Goal: Transaction & Acquisition: Download file/media

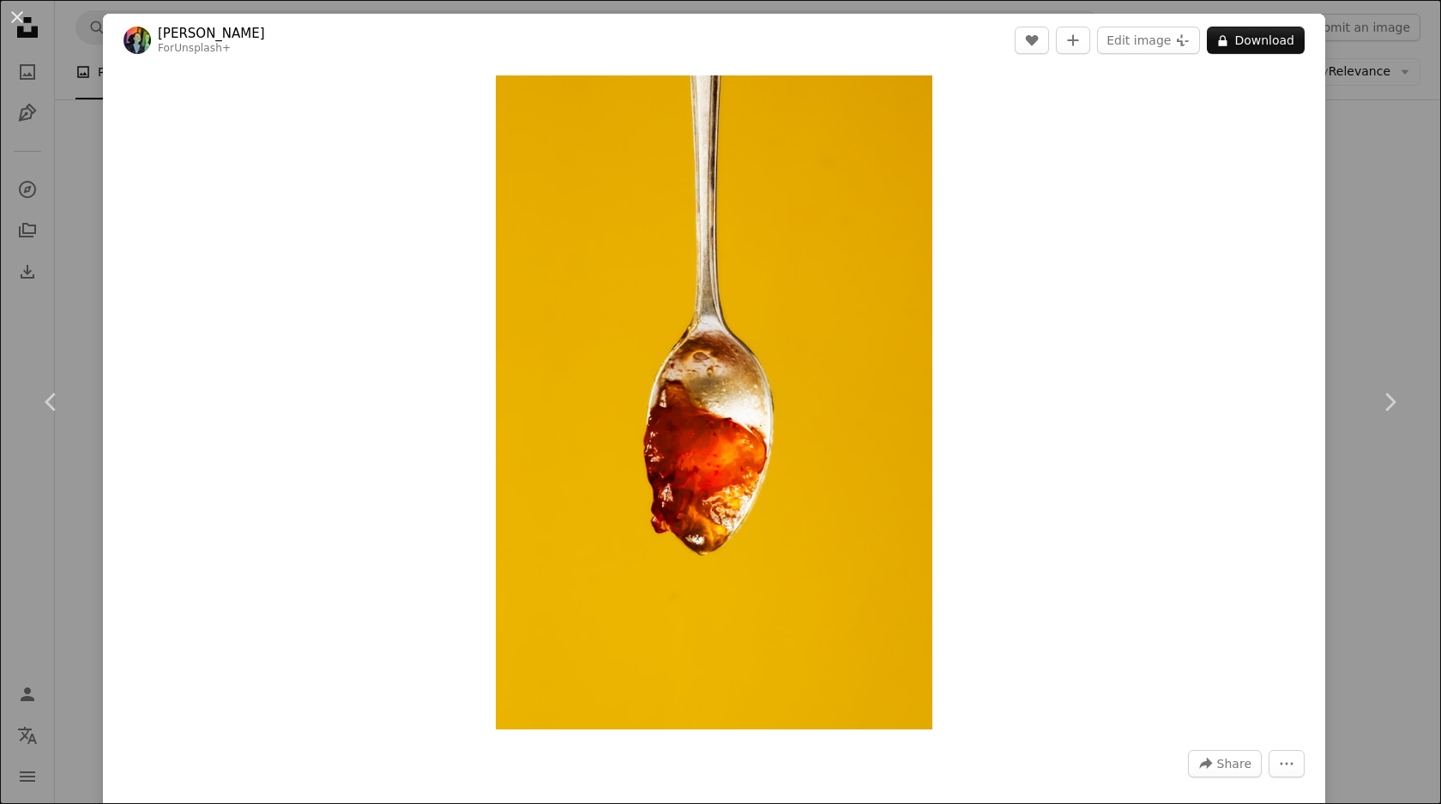
scroll to position [268, 0]
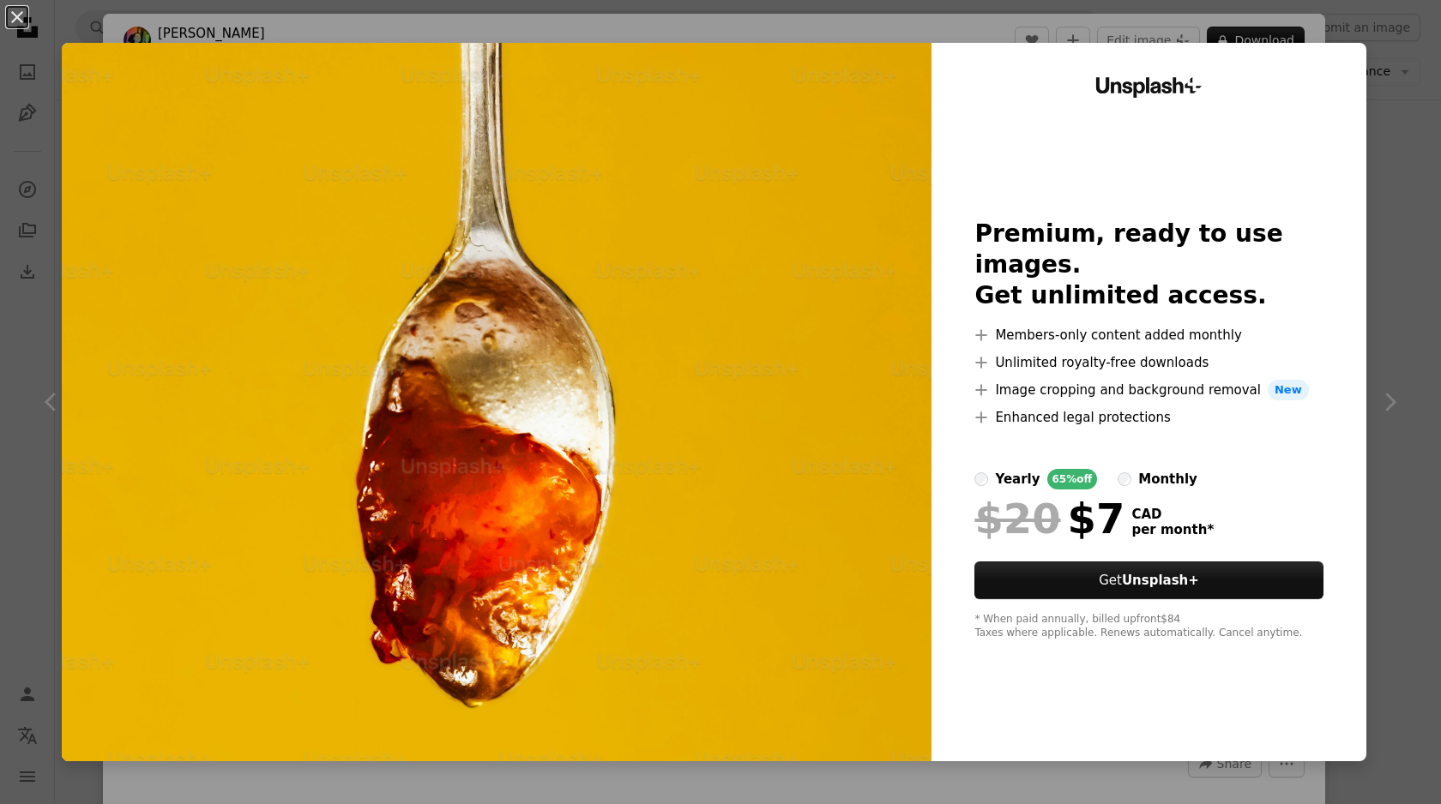
click at [1371, 268] on div "An X shape Unsplash+ Premium, ready to use images. Get unlimited access. A plus…" at bounding box center [720, 402] width 1441 height 804
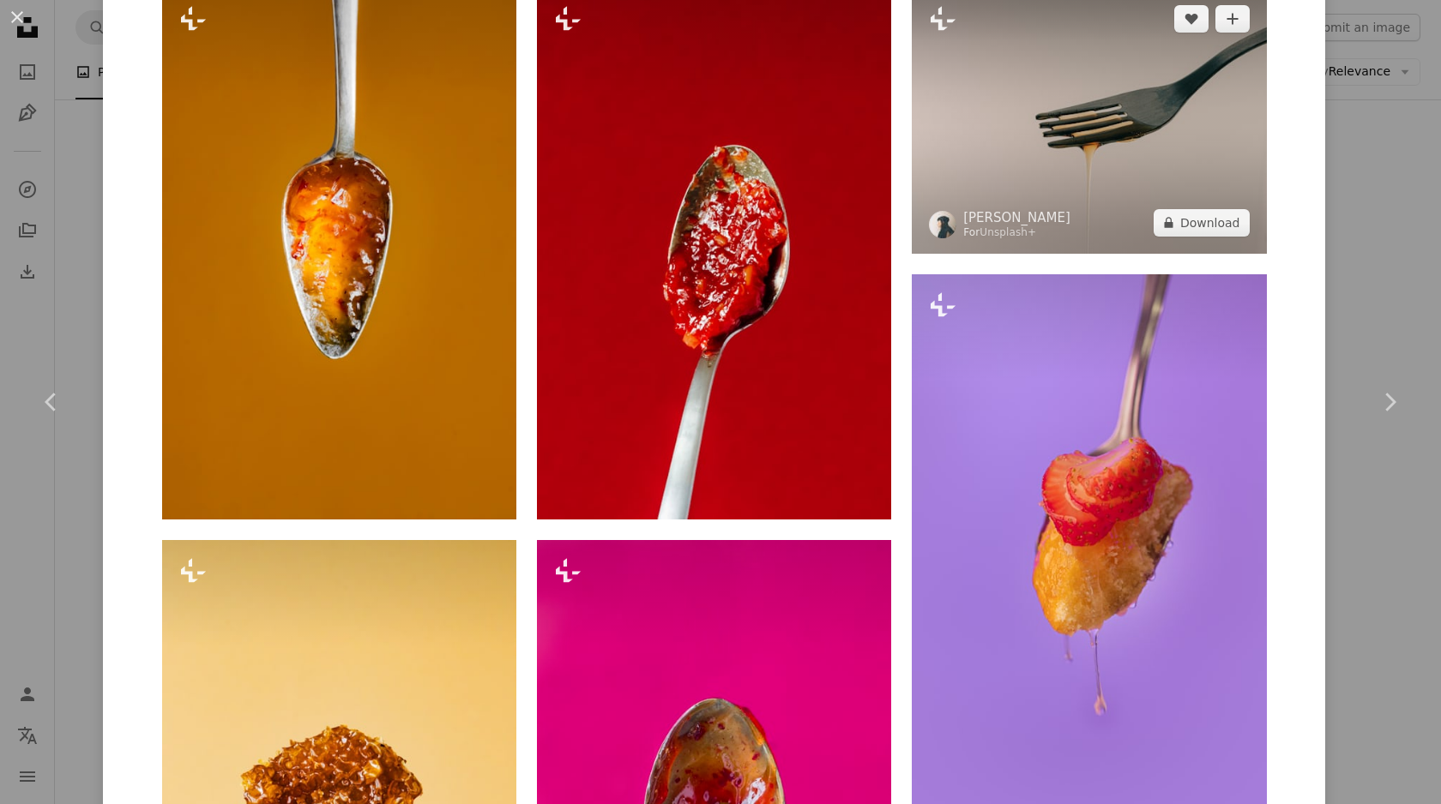
scroll to position [1914, 0]
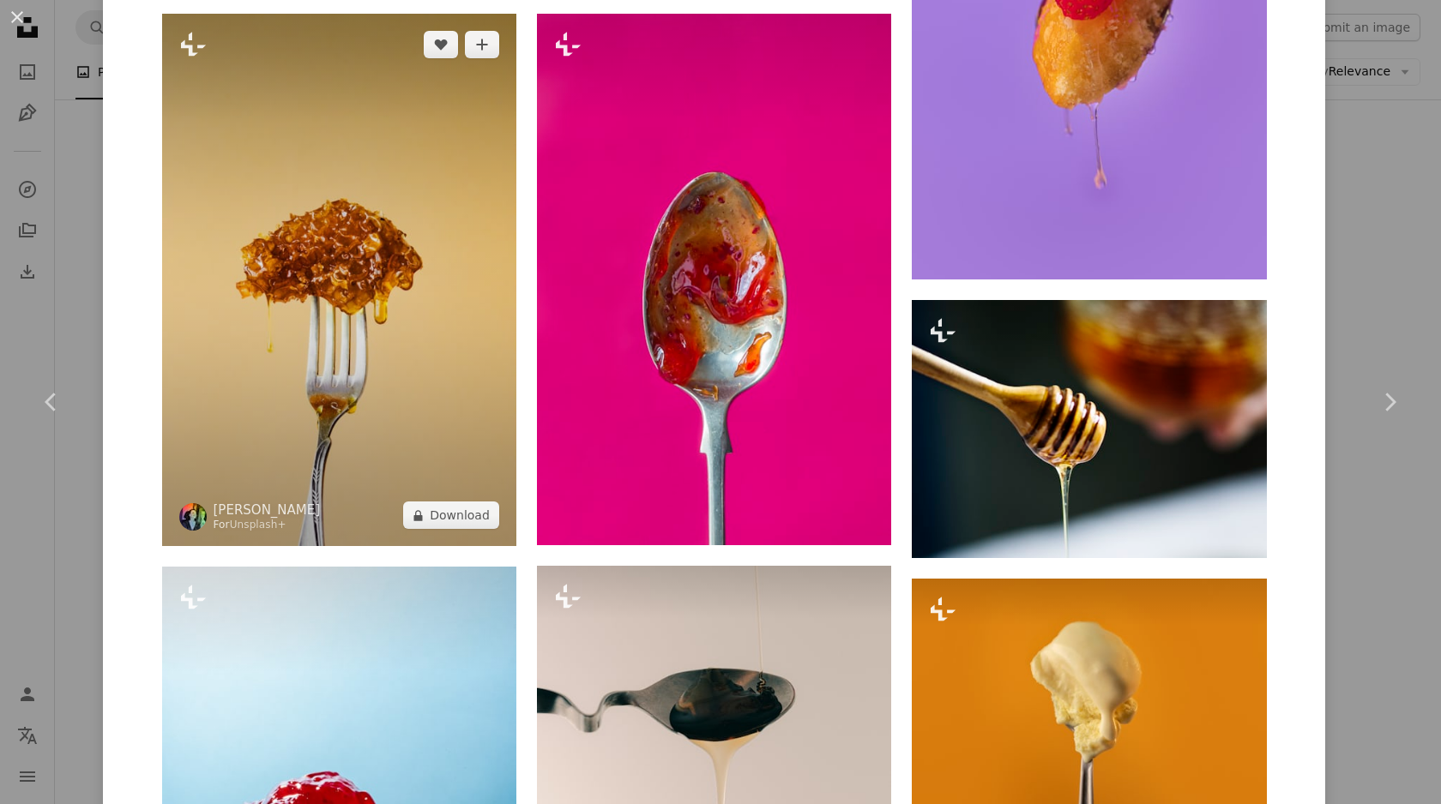
click at [377, 295] on img at bounding box center [339, 280] width 354 height 533
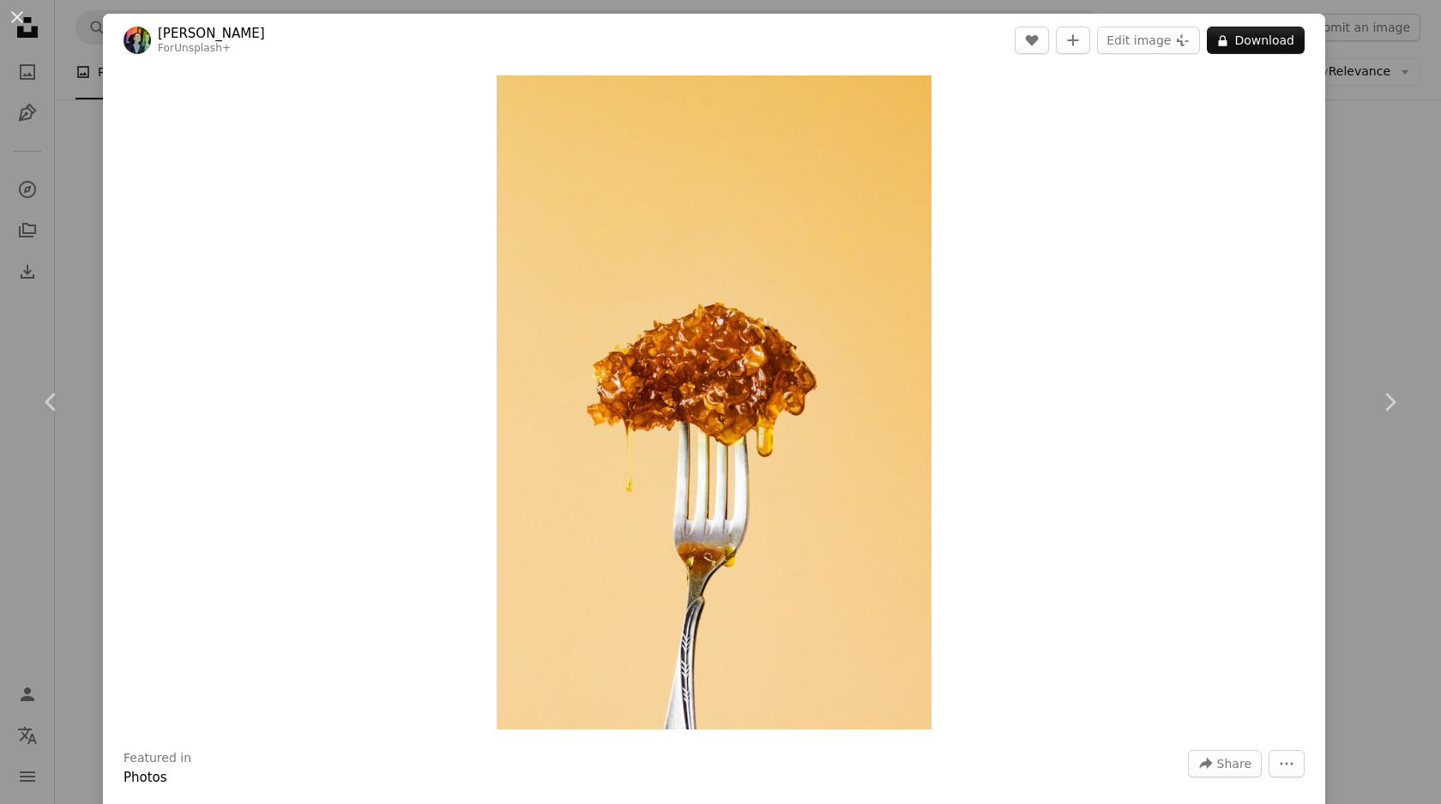
click at [1370, 280] on div "An X shape Chevron left Chevron right [PERSON_NAME] For Unsplash+ A heart A plu…" at bounding box center [720, 402] width 1441 height 804
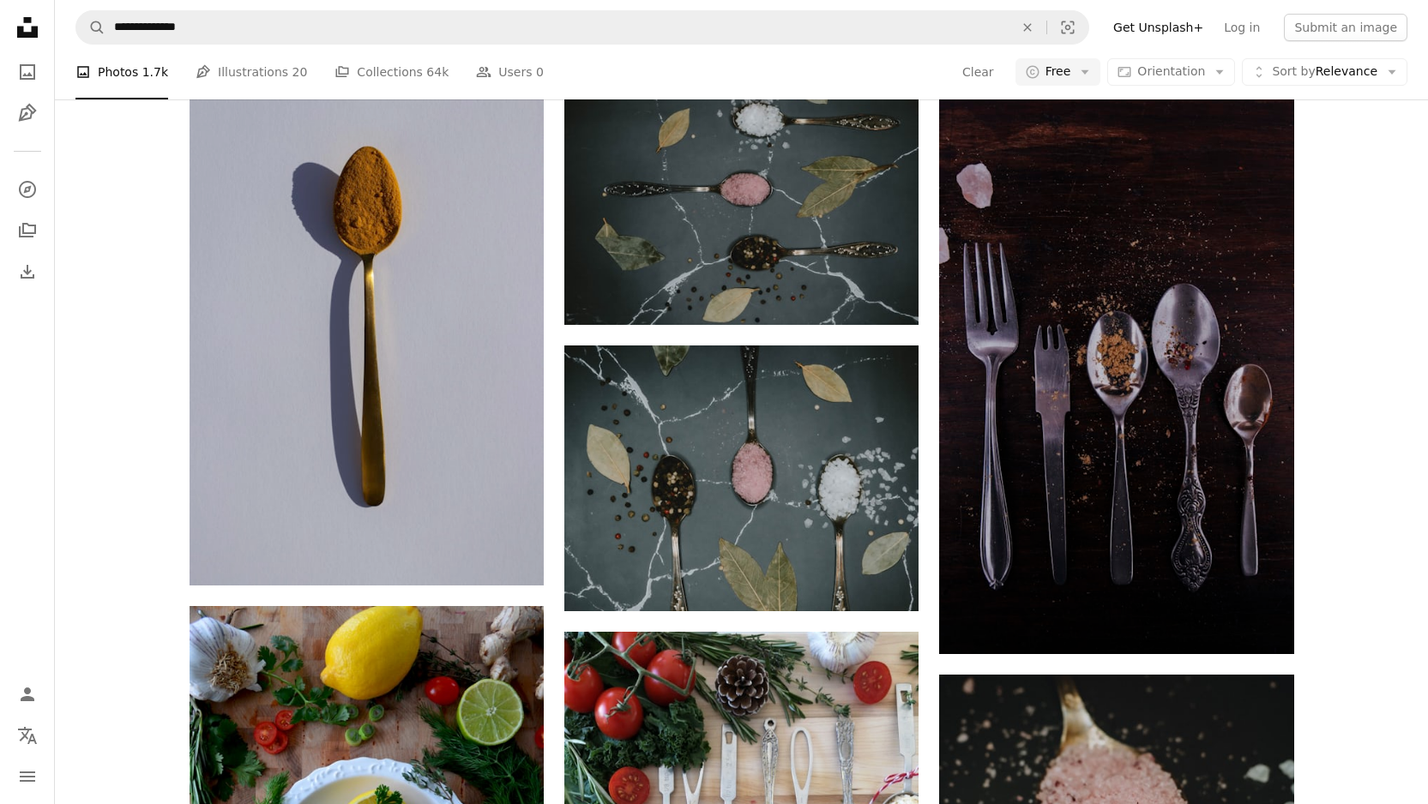
scroll to position [2187, 0]
